Goal: Information Seeking & Learning: Learn about a topic

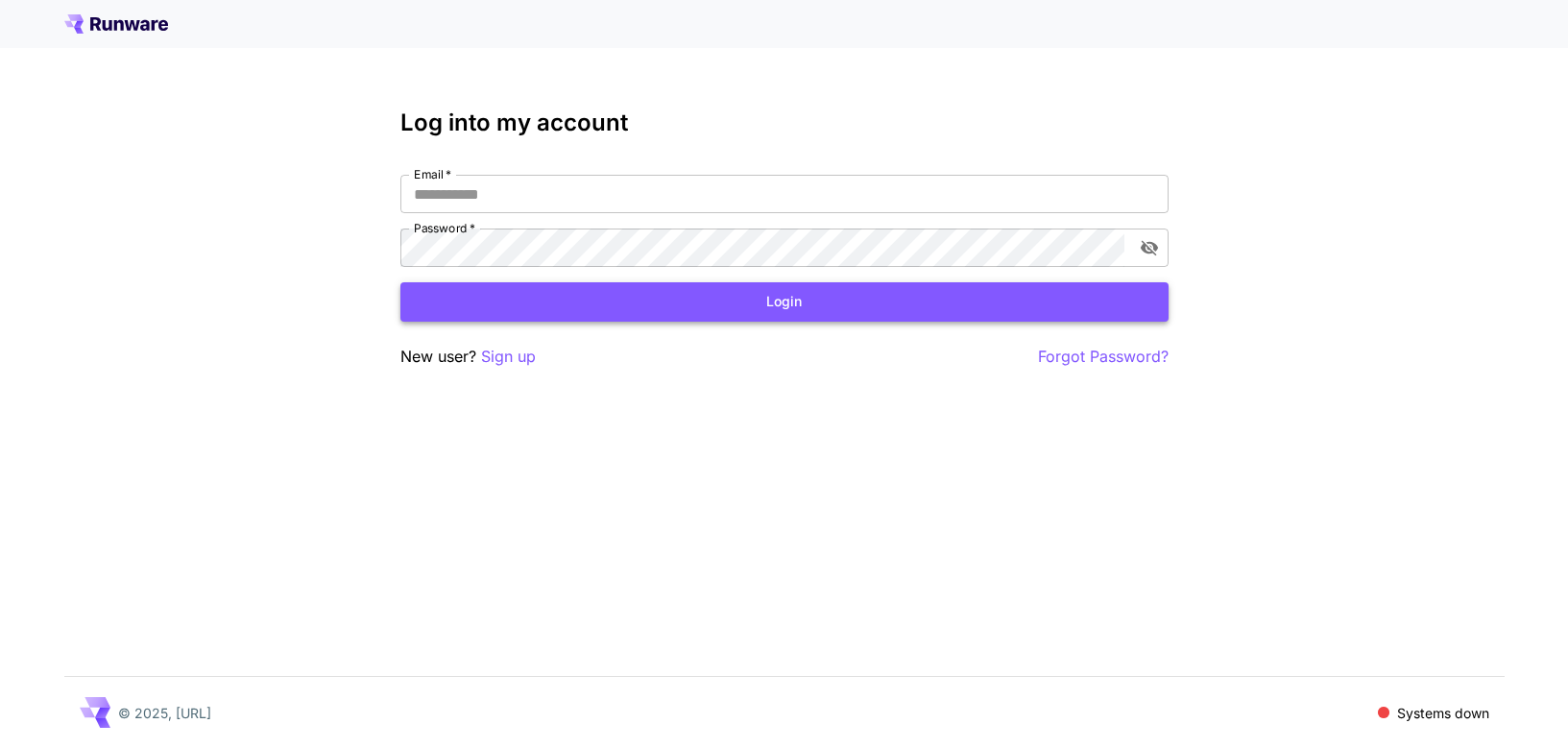
type input "**********"
click at [716, 289] on button "Login" at bounding box center [784, 302] width 769 height 40
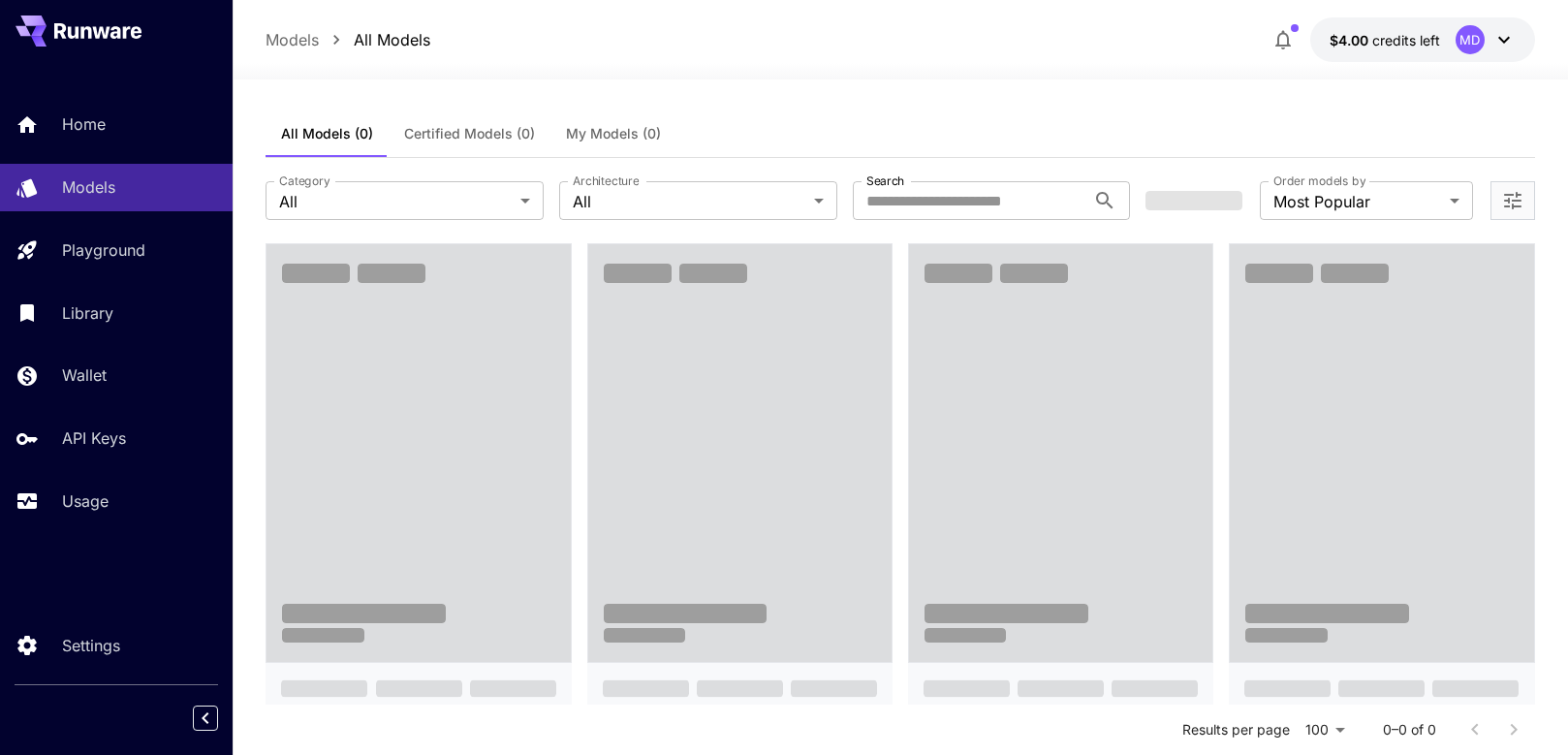
click at [953, 223] on div "**********" at bounding box center [899, 200] width 1269 height 85
click at [960, 197] on input "Search" at bounding box center [968, 201] width 233 height 39
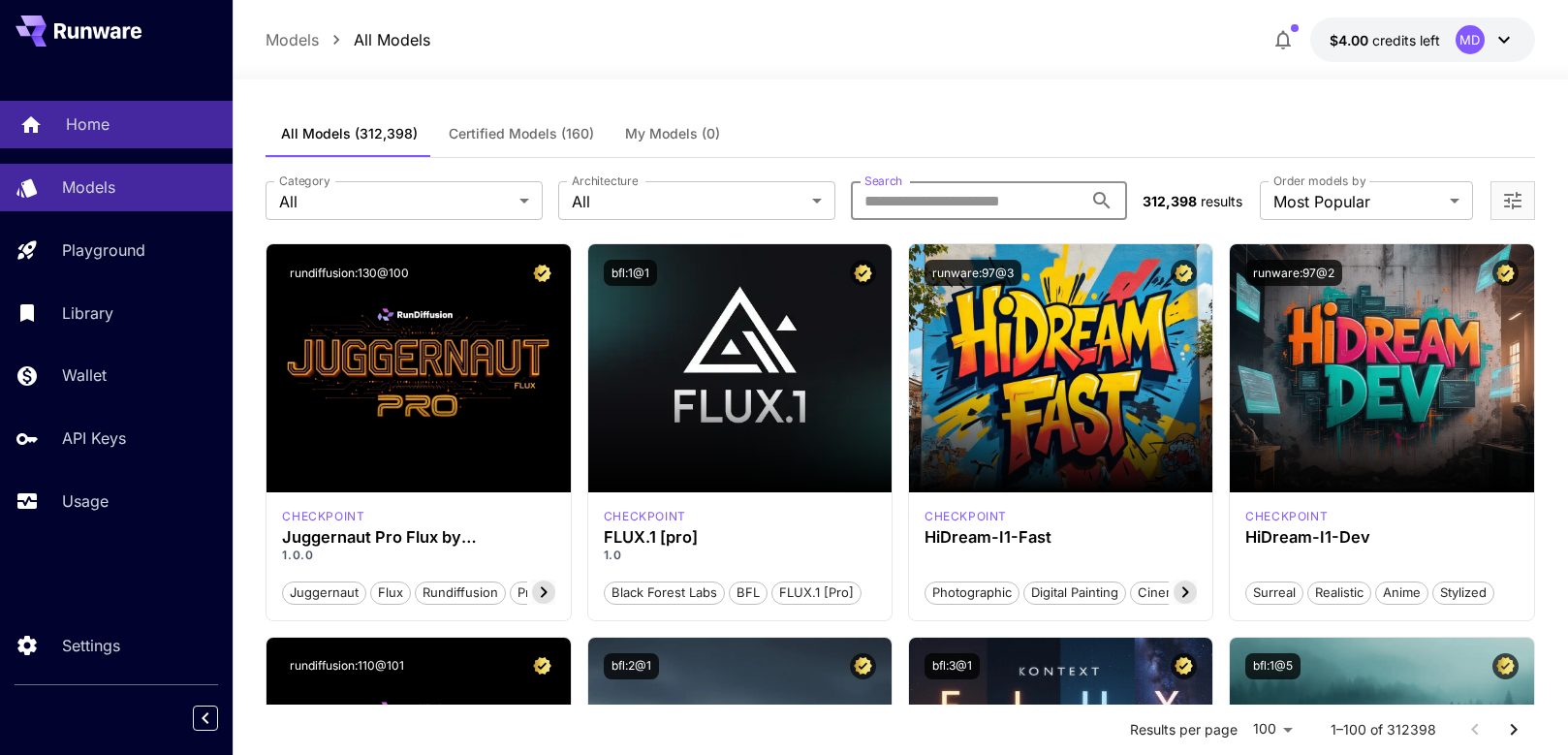
click at [99, 136] on link "Home" at bounding box center [116, 124] width 232 height 48
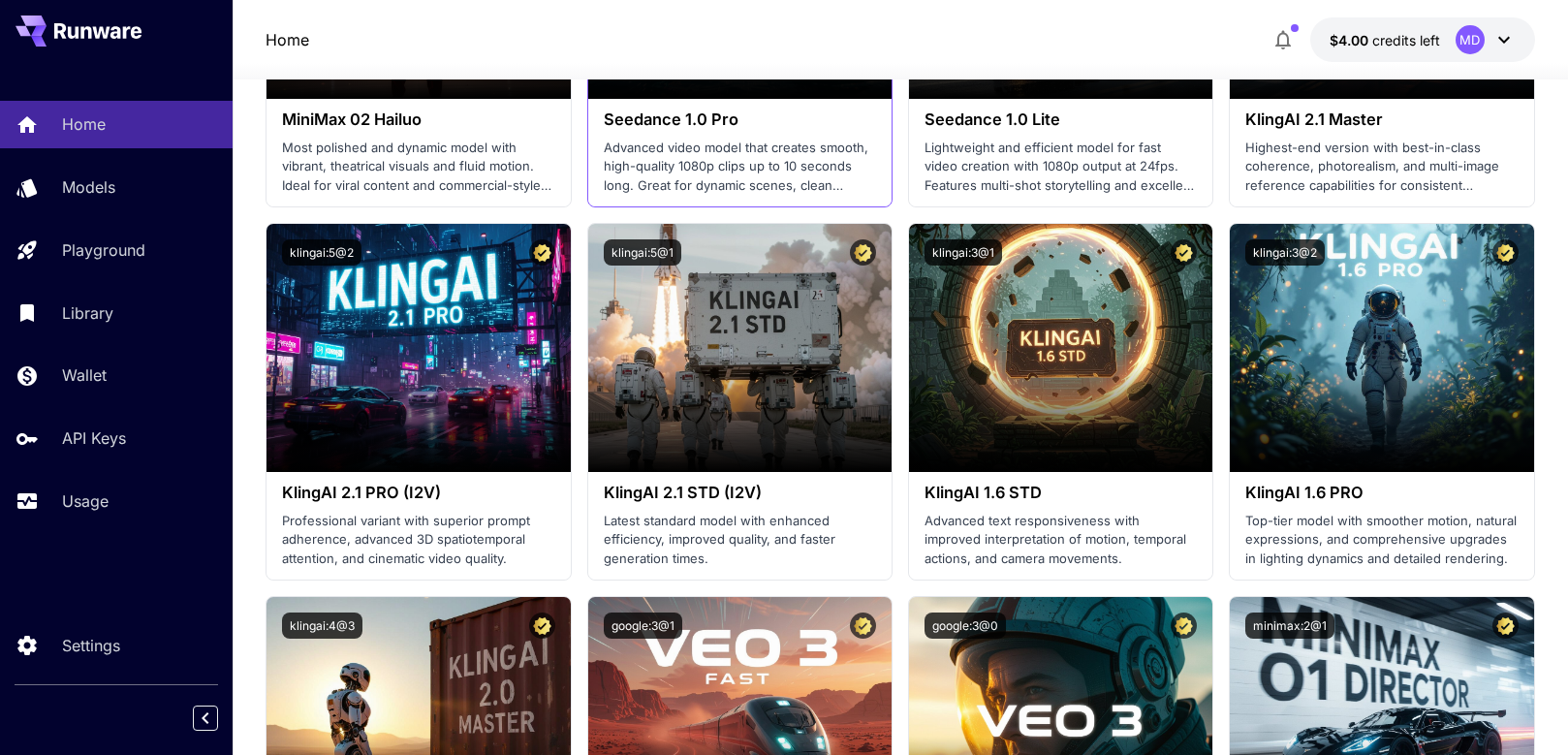
scroll to position [964, 0]
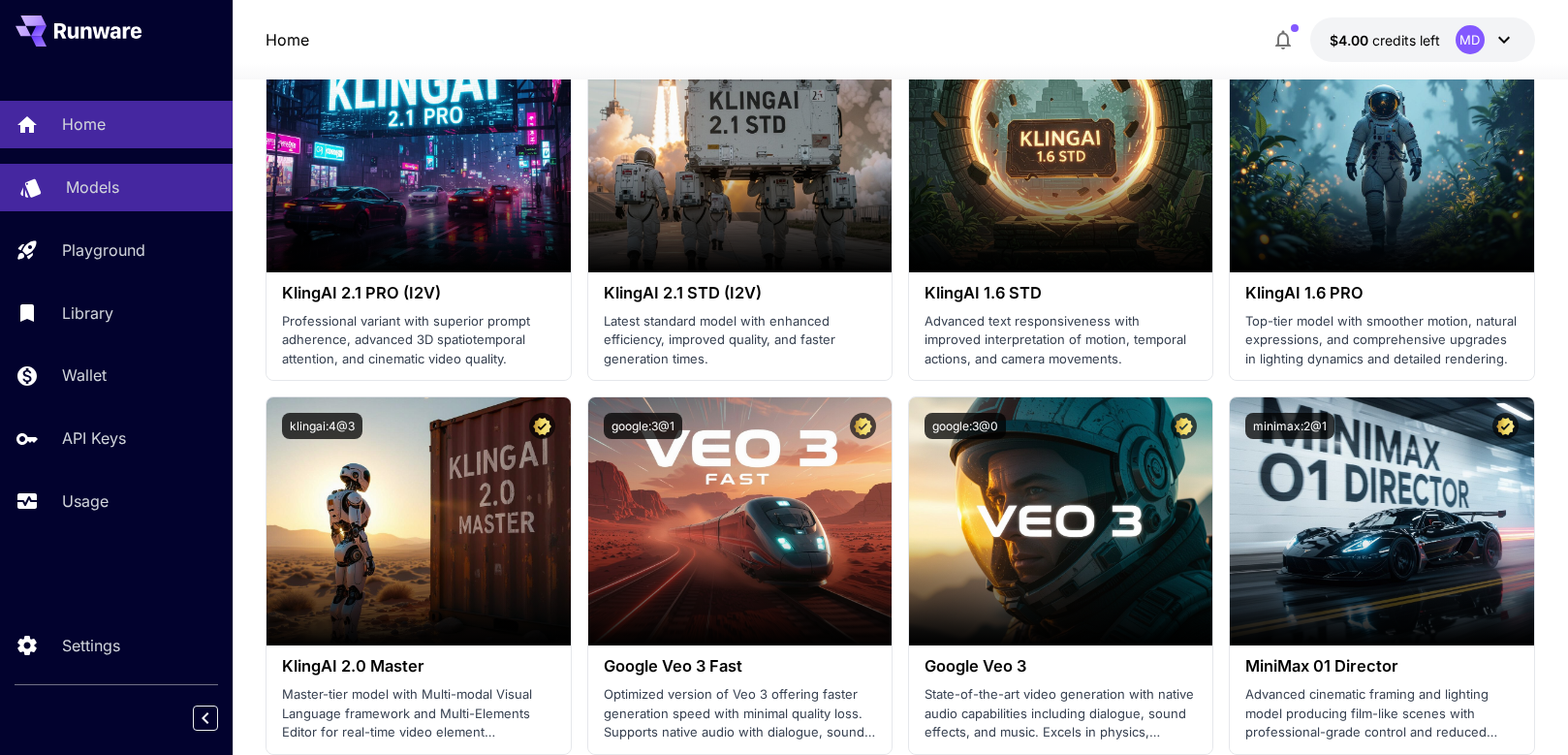
click at [99, 202] on link "Models" at bounding box center [116, 187] width 232 height 48
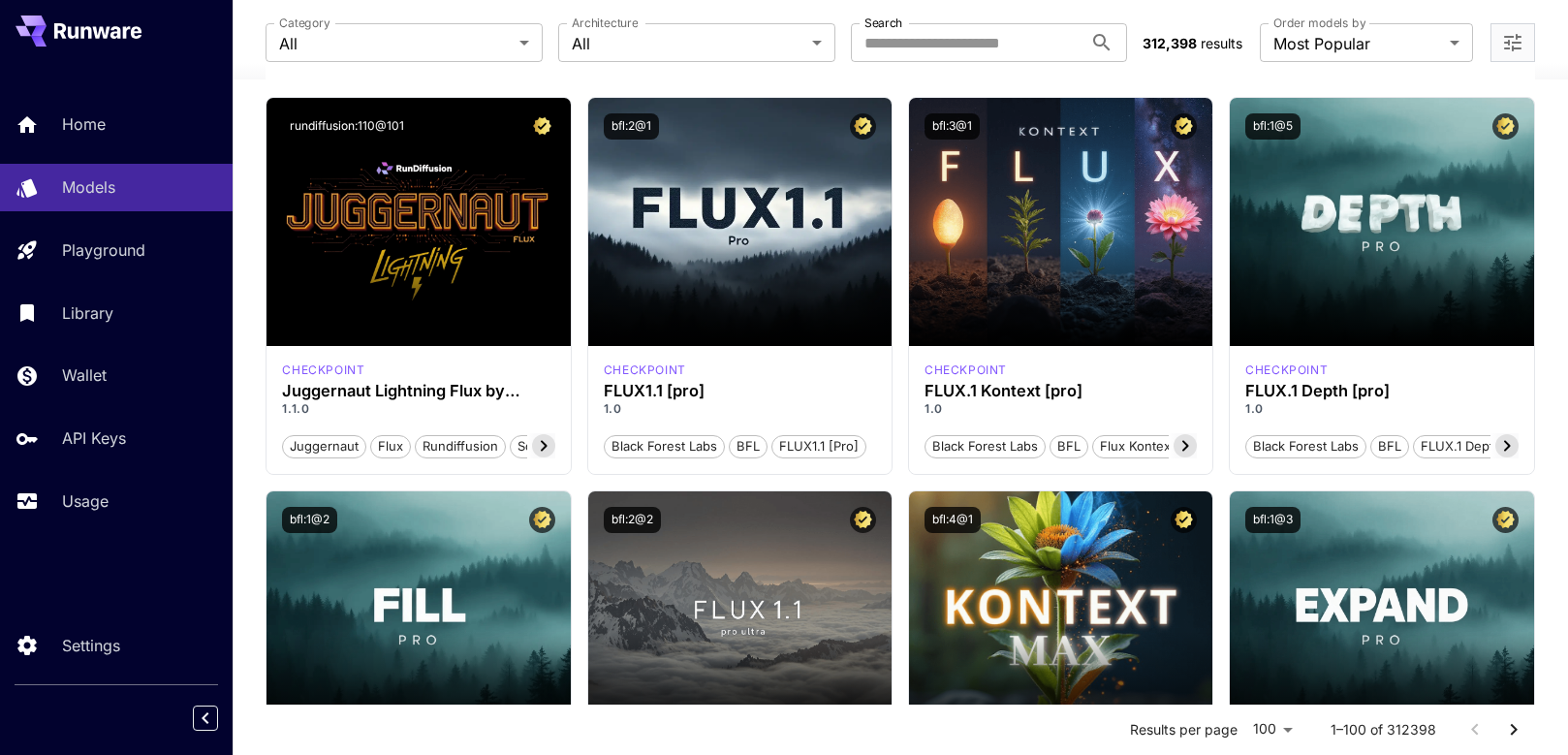
scroll to position [262, 0]
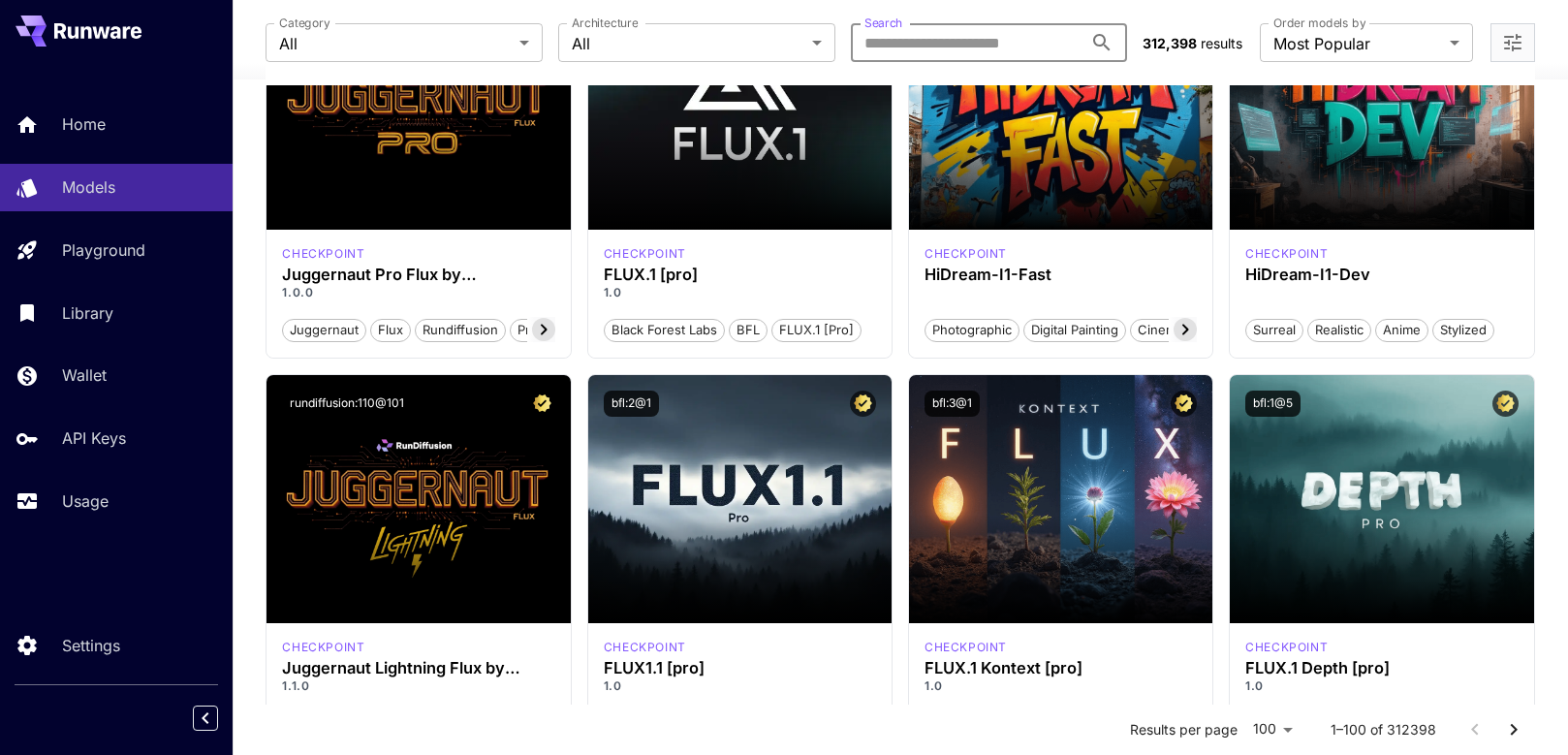
click at [932, 46] on input "Search" at bounding box center [966, 43] width 232 height 39
type input "****"
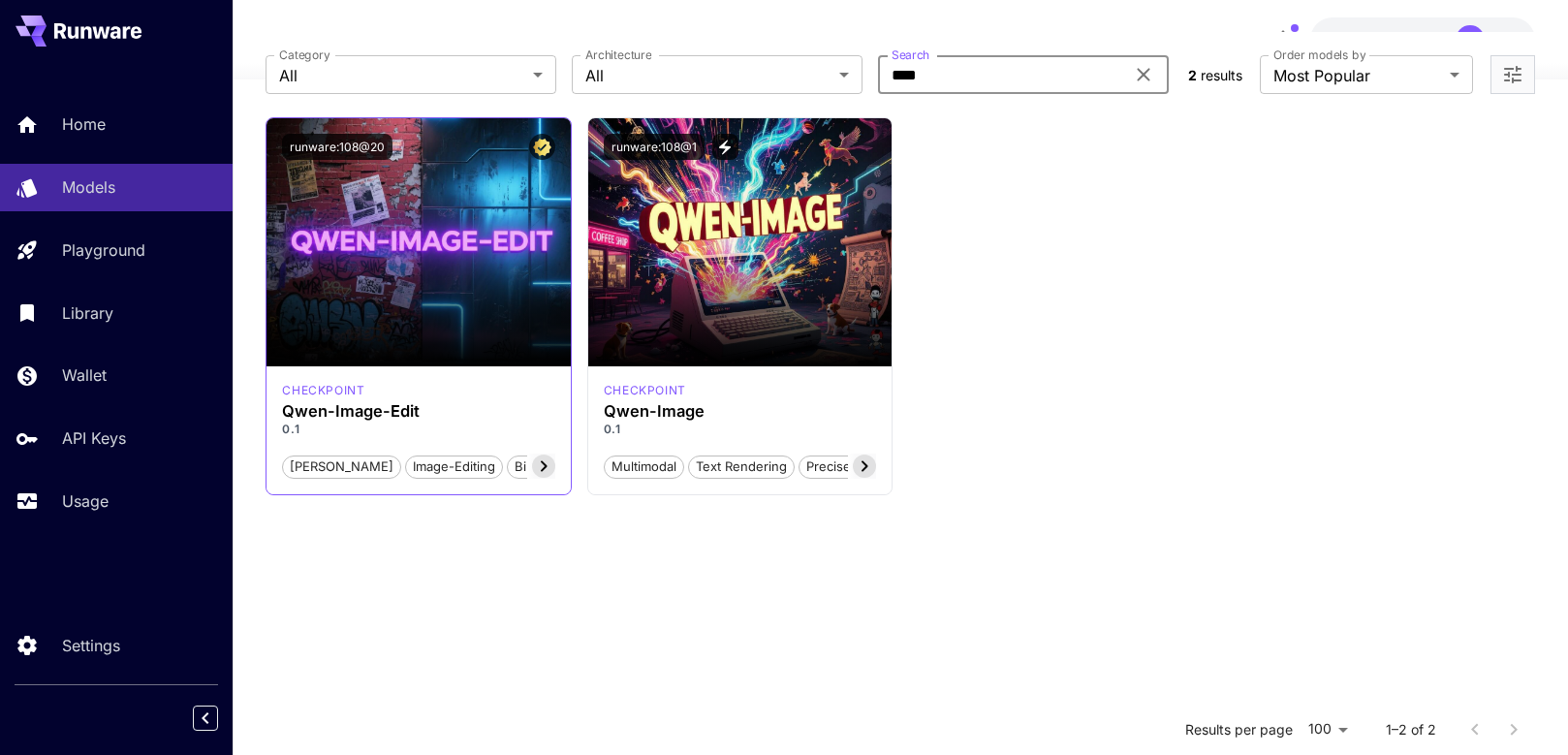
scroll to position [122, 0]
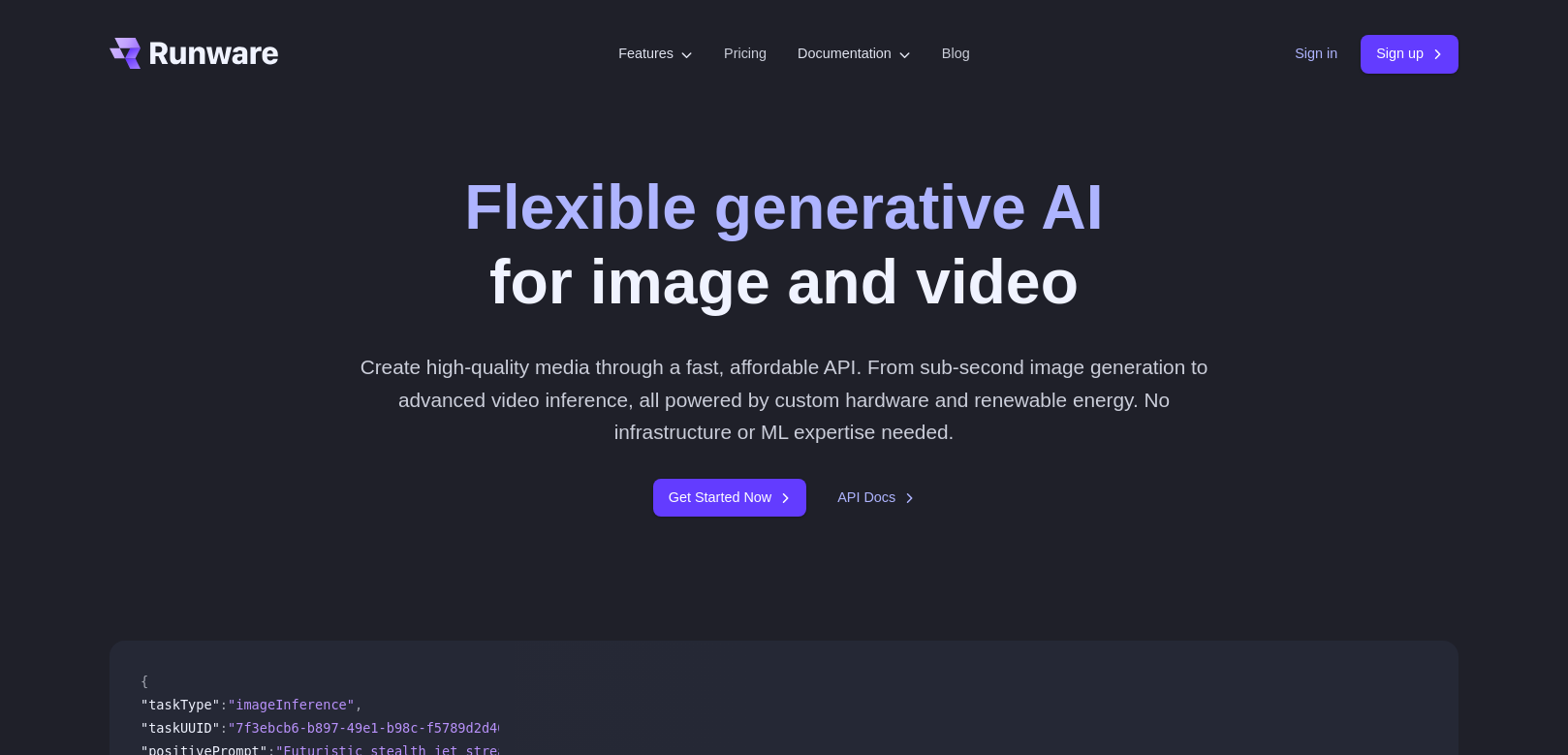
click at [1318, 64] on link "Sign in" at bounding box center [1315, 54] width 43 height 22
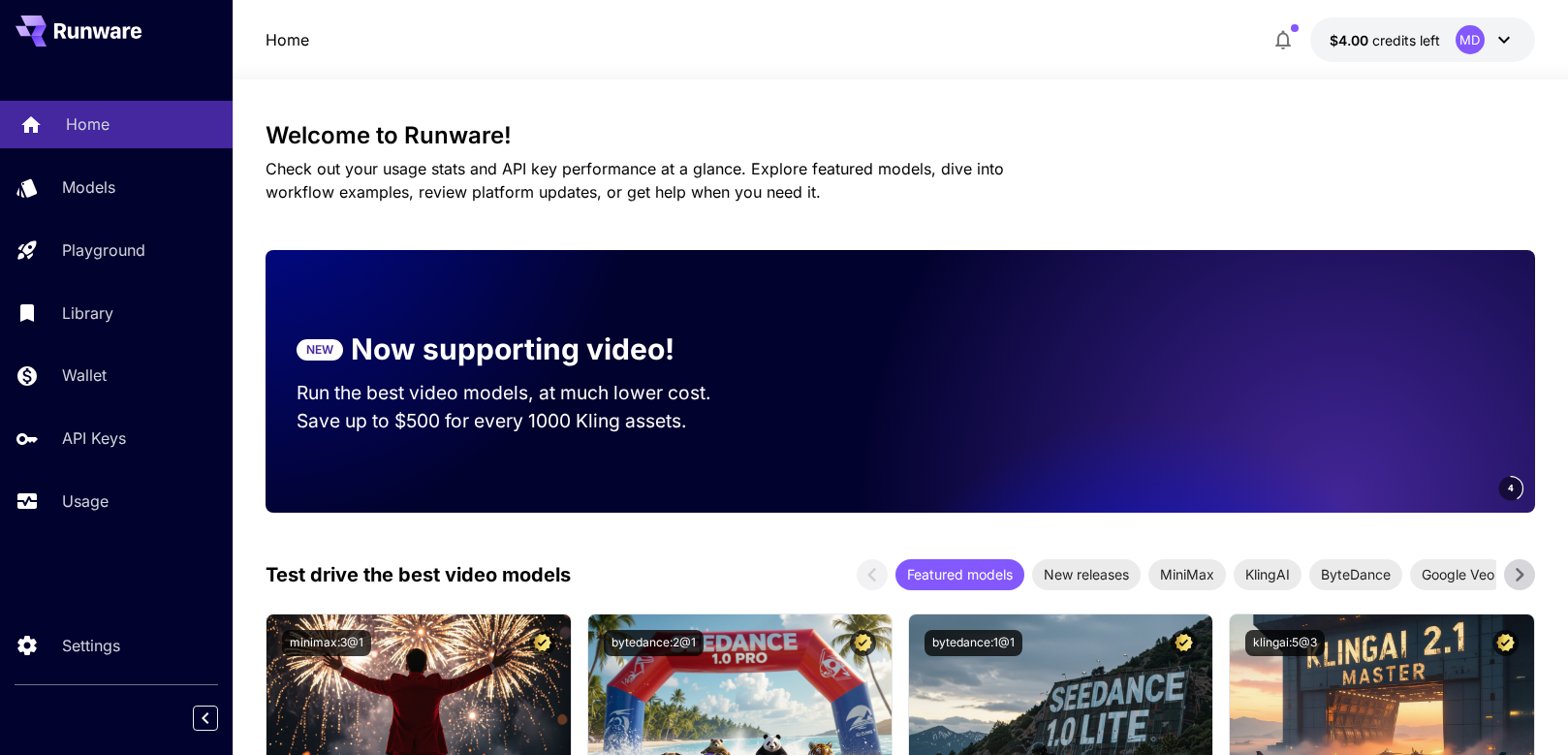
click at [131, 132] on div "Home" at bounding box center [141, 124] width 151 height 23
click at [98, 195] on p "Models" at bounding box center [93, 187] width 54 height 23
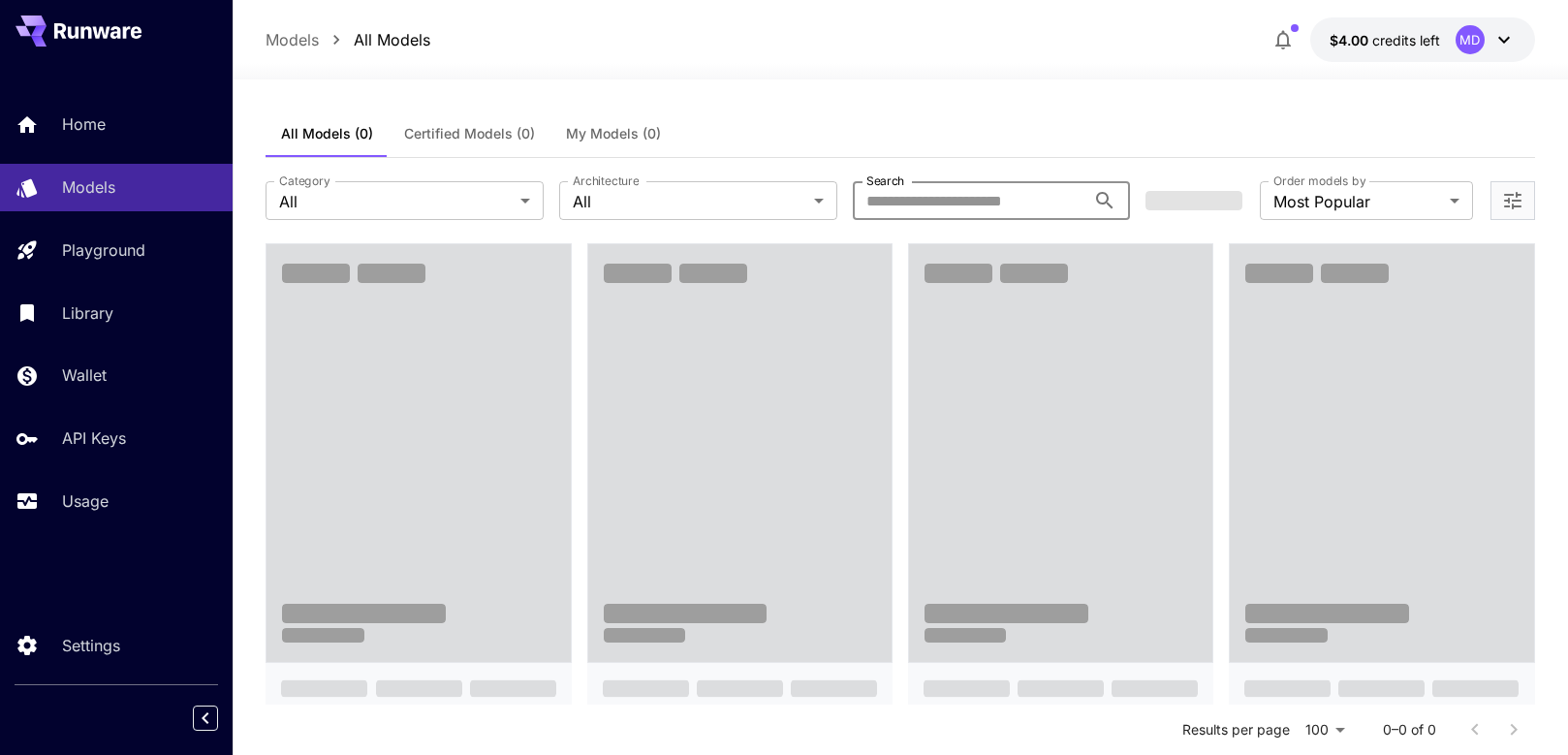
drag, startPoint x: 948, startPoint y: 200, endPoint x: 966, endPoint y: 210, distance: 20.6
click at [948, 200] on input "Search" at bounding box center [968, 201] width 233 height 39
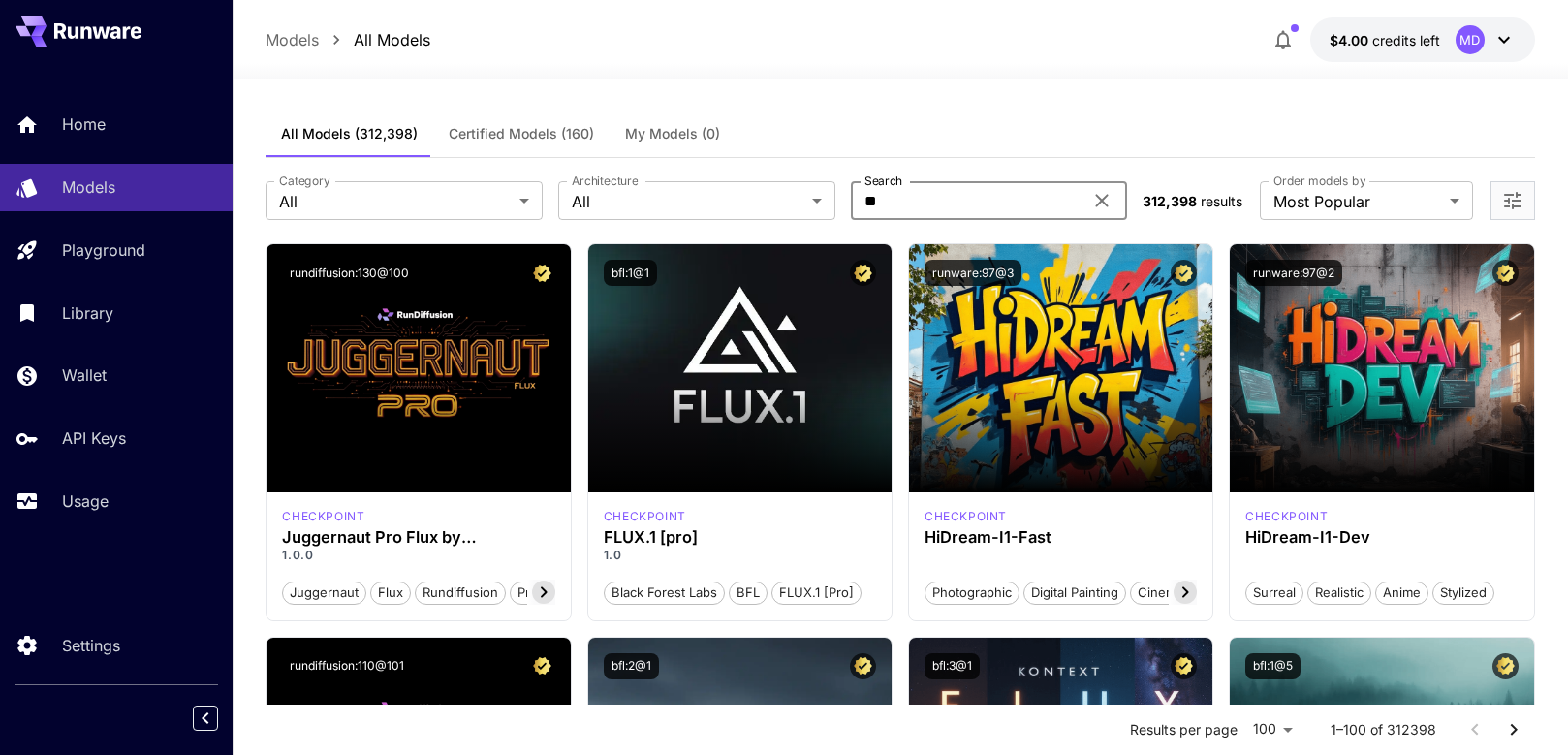
type input "*"
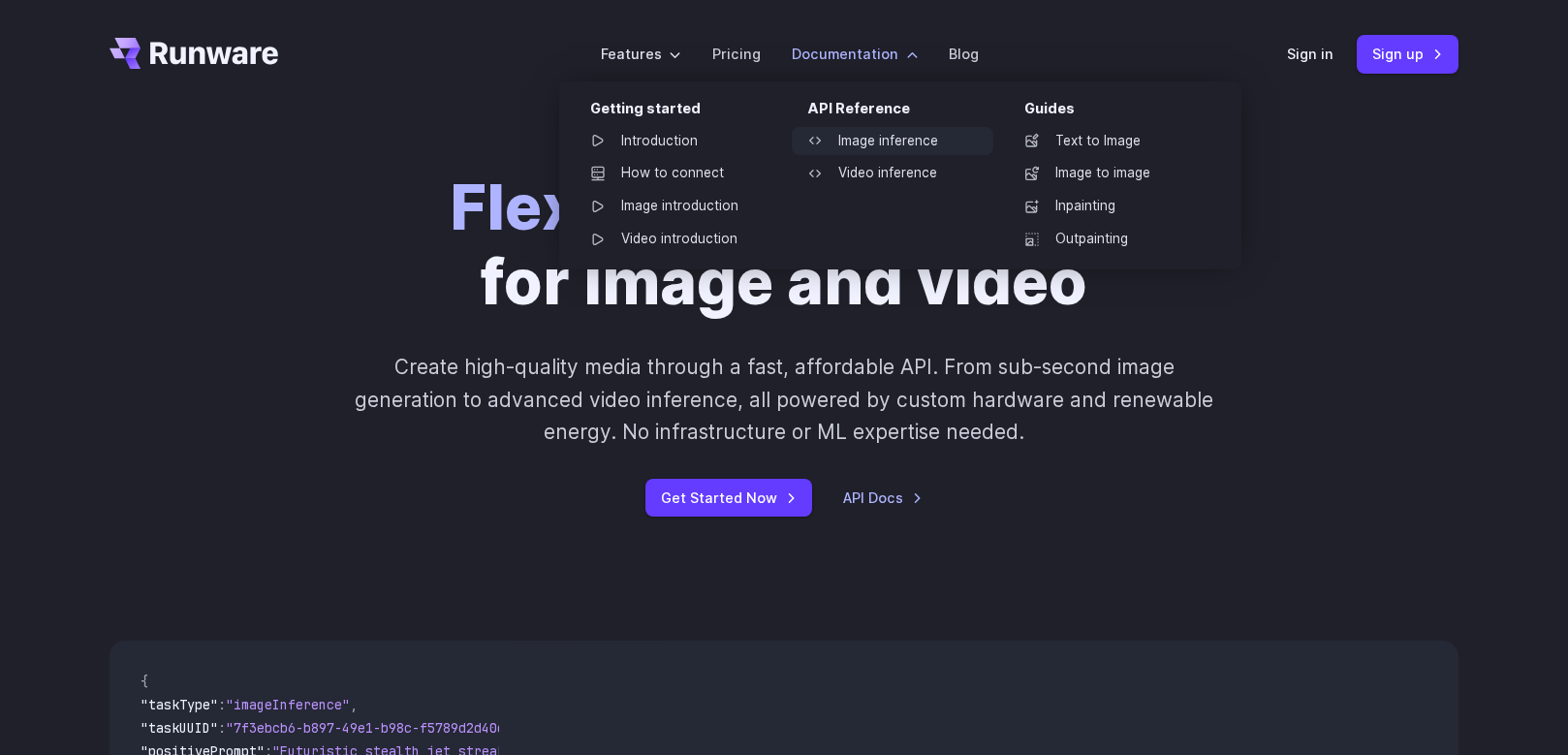
click at [873, 142] on link "Image inference" at bounding box center [892, 141] width 202 height 29
